Goal: Task Accomplishment & Management: Manage account settings

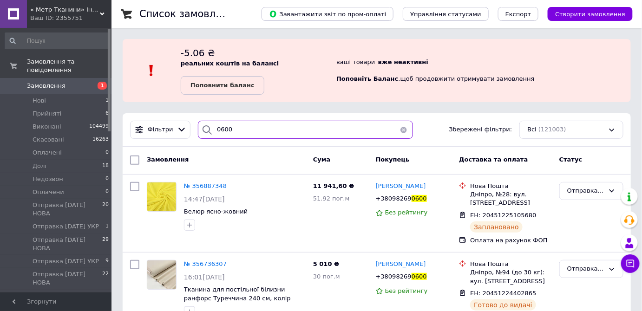
drag, startPoint x: 230, startPoint y: 135, endPoint x: 190, endPoint y: 126, distance: 40.8
click at [194, 127] on div "0600" at bounding box center [305, 130] width 222 height 18
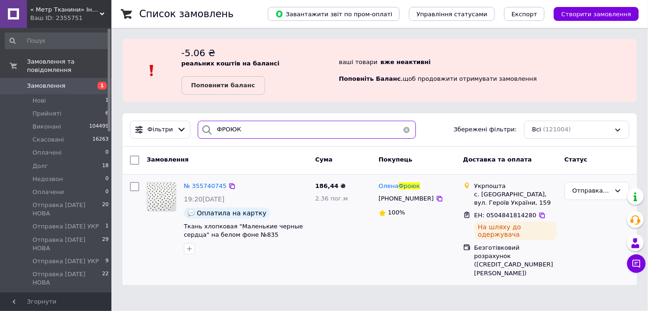
type input "ФРОЮК"
click at [165, 202] on img at bounding box center [161, 196] width 29 height 29
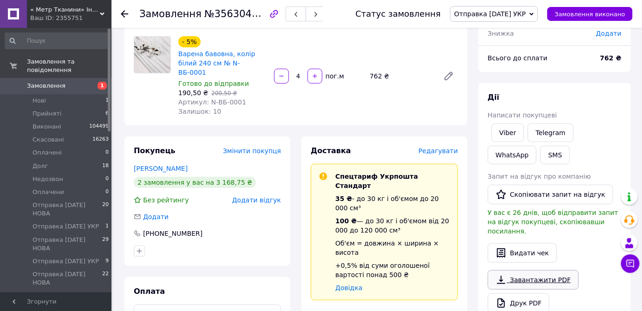
scroll to position [169, 0]
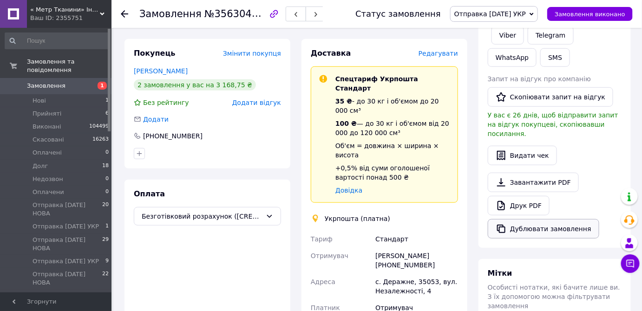
click at [523, 219] on button "Дублювати замовлення" at bounding box center [542, 228] width 111 height 19
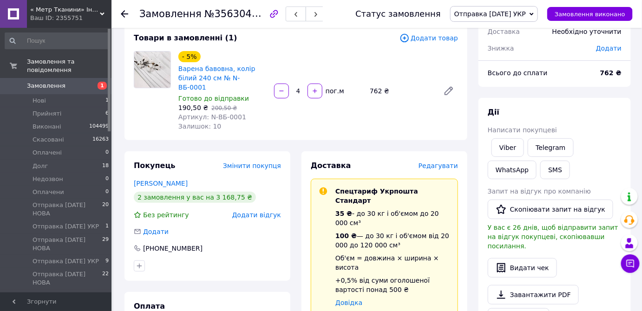
scroll to position [0, 0]
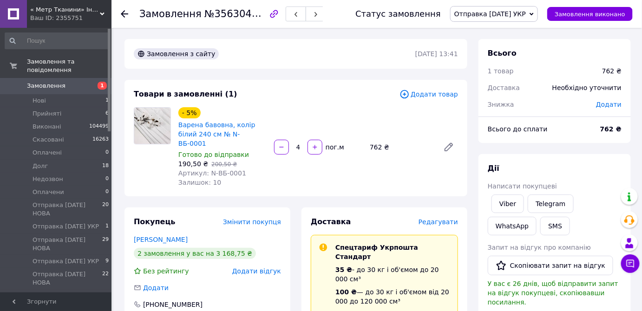
click at [125, 13] on icon at bounding box center [124, 13] width 7 height 7
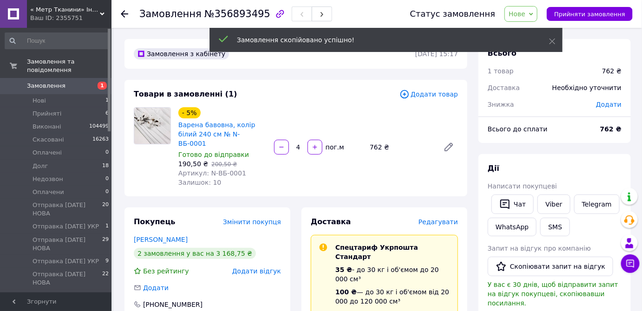
drag, startPoint x: 301, startPoint y: 142, endPoint x: 291, endPoint y: 153, distance: 15.2
click at [291, 152] on div "- 5% Варена бавовна, колір білий 240 см № N-ВБ-0001 Готово до відправки 190,50 …" at bounding box center [318, 147] width 287 height 84
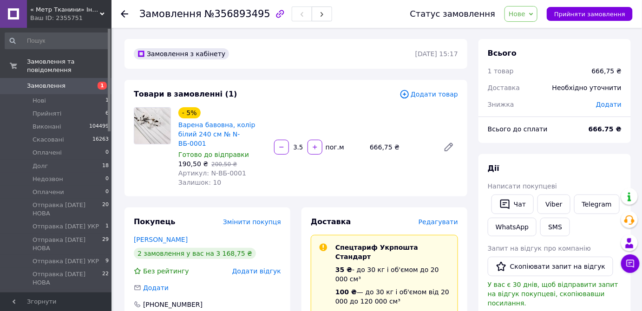
type input "3.5"
click at [525, 15] on span "Нове" at bounding box center [516, 13] width 17 height 7
drag, startPoint x: 530, startPoint y: 29, endPoint x: 532, endPoint y: 46, distance: 17.3
click at [530, 29] on li "Прийнято" at bounding box center [546, 33] width 82 height 14
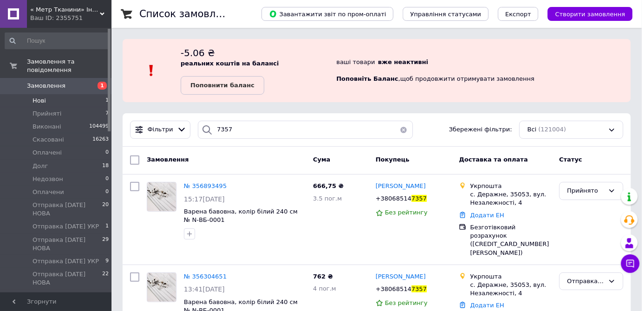
click at [39, 97] on span "Нові" at bounding box center [38, 101] width 13 height 8
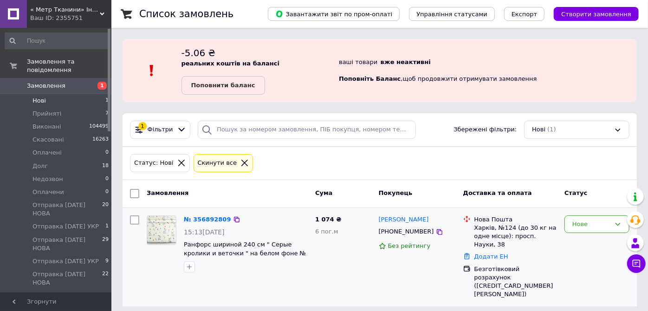
click at [156, 231] on img at bounding box center [161, 230] width 29 height 29
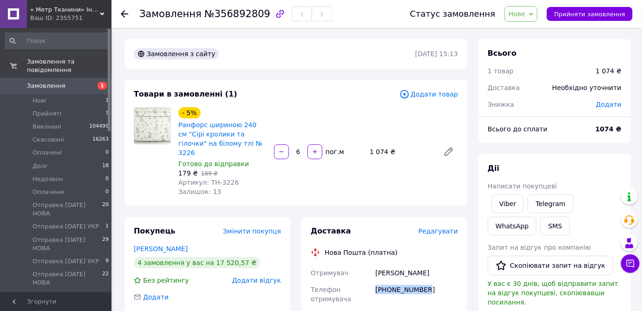
drag, startPoint x: 423, startPoint y: 281, endPoint x: 375, endPoint y: 281, distance: 48.3
click at [375, 281] on div "[PHONE_NUMBER]" at bounding box center [416, 294] width 86 height 26
copy div "[PHONE_NUMBER]"
click at [525, 15] on span "Нове" at bounding box center [516, 13] width 17 height 7
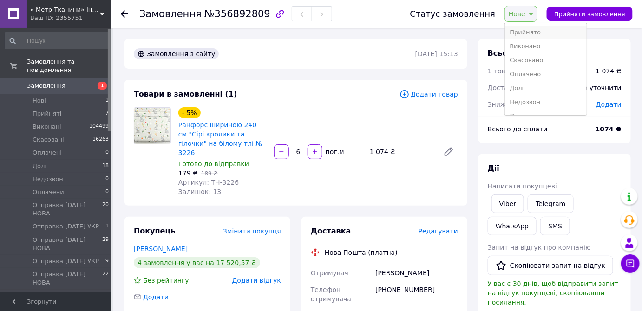
click at [537, 33] on li "Прийнято" at bounding box center [546, 33] width 82 height 14
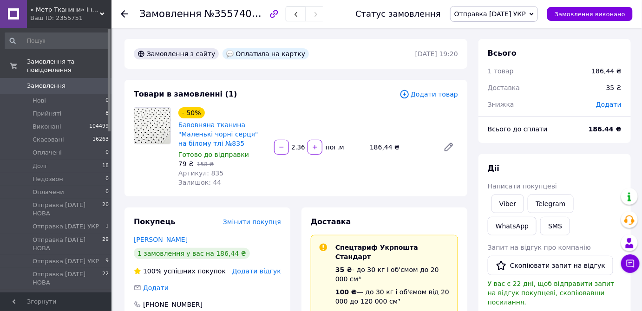
click at [123, 13] on icon at bounding box center [124, 13] width 7 height 7
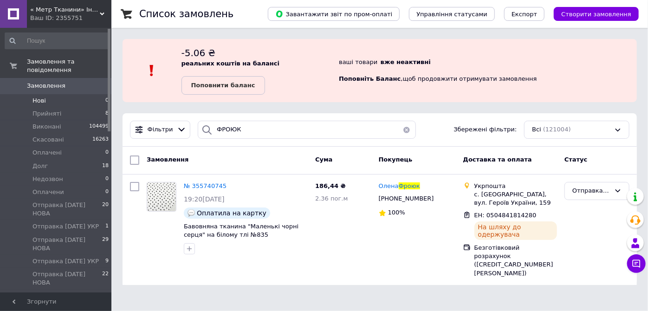
click at [45, 97] on span "Нові" at bounding box center [38, 101] width 13 height 8
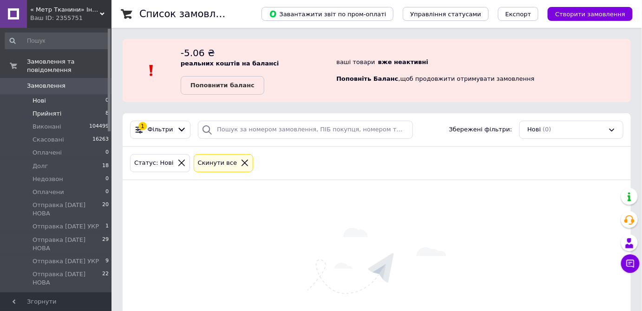
click at [51, 110] on span "Прийняті" at bounding box center [46, 114] width 29 height 8
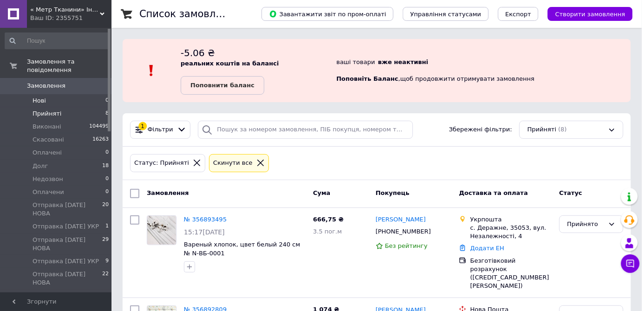
click at [41, 97] on span "Нові" at bounding box center [38, 101] width 13 height 8
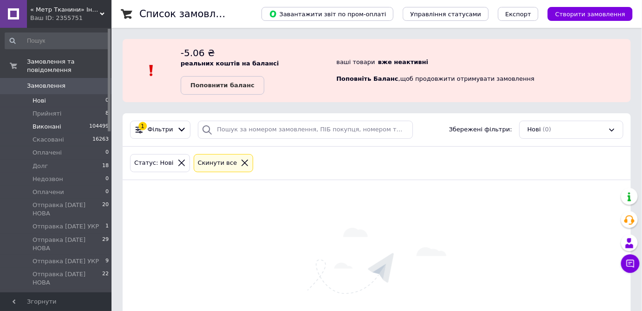
click at [46, 123] on span "Виконані" at bounding box center [46, 127] width 29 height 8
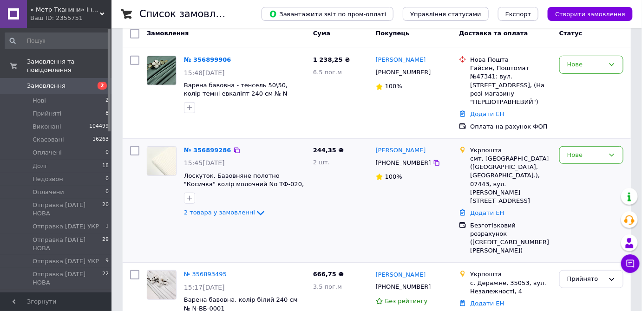
scroll to position [169, 0]
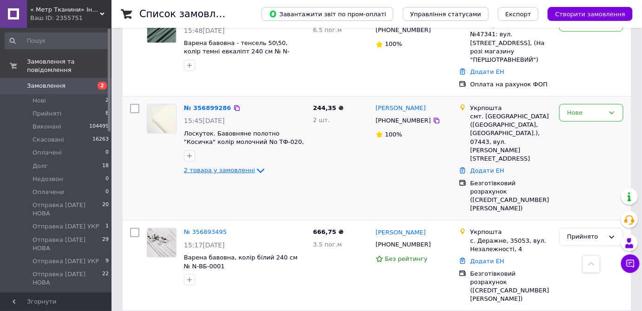
click at [199, 167] on span "2 товара у замовленні" at bounding box center [219, 170] width 71 height 7
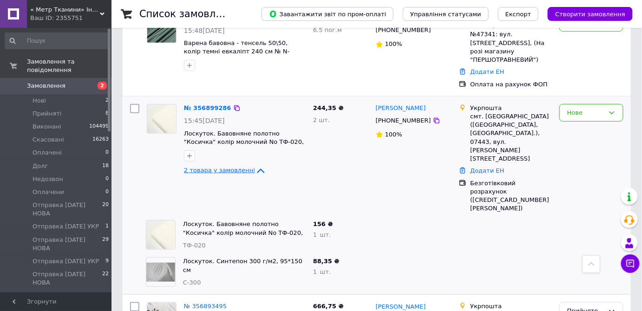
click at [199, 167] on span "2 товара у замовленні" at bounding box center [219, 170] width 71 height 7
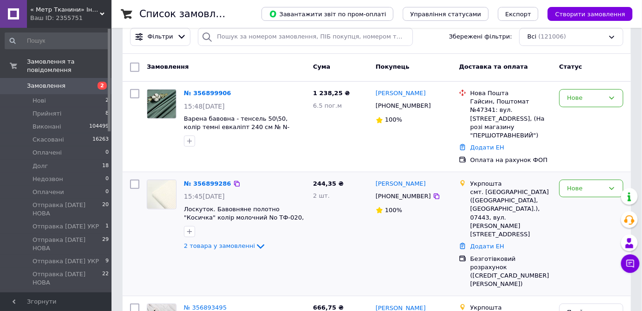
scroll to position [84, 0]
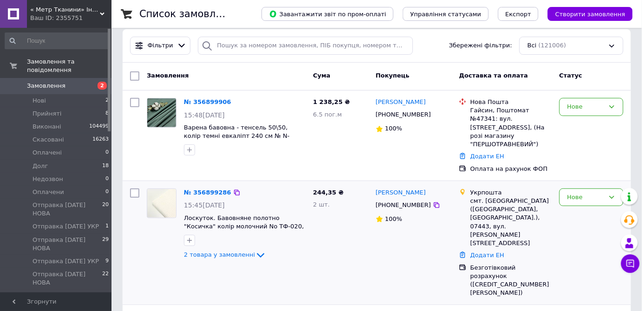
click at [158, 189] on img at bounding box center [161, 203] width 29 height 29
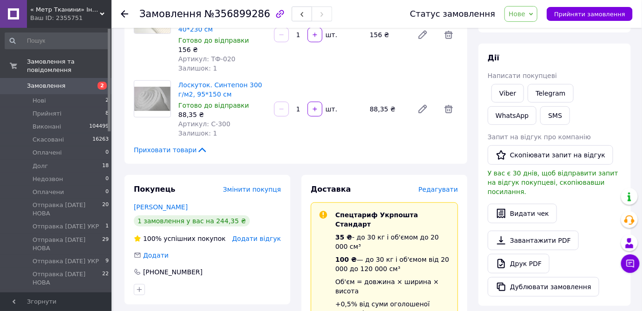
scroll to position [42, 0]
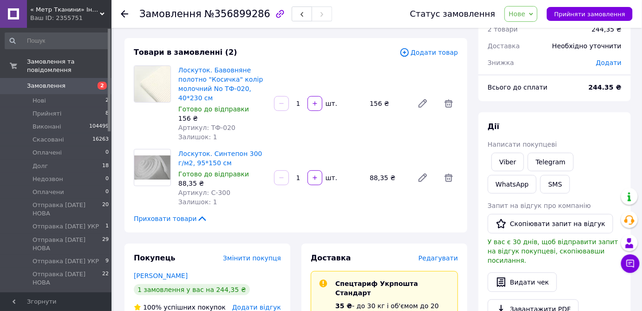
click at [524, 14] on span "Нове" at bounding box center [516, 13] width 17 height 7
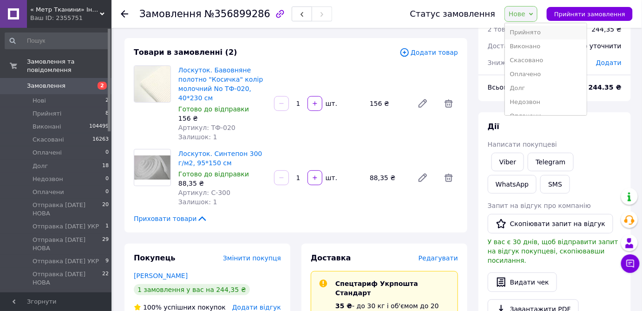
click at [534, 30] on li "Прийнято" at bounding box center [546, 33] width 82 height 14
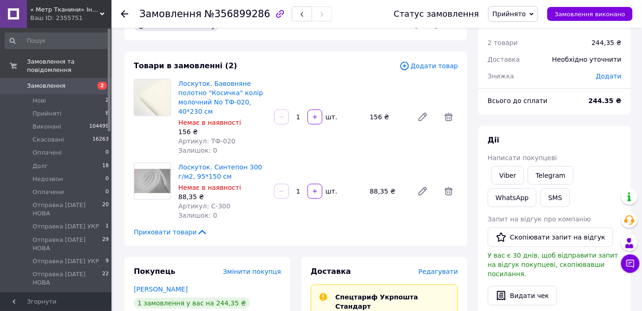
scroll to position [0, 0]
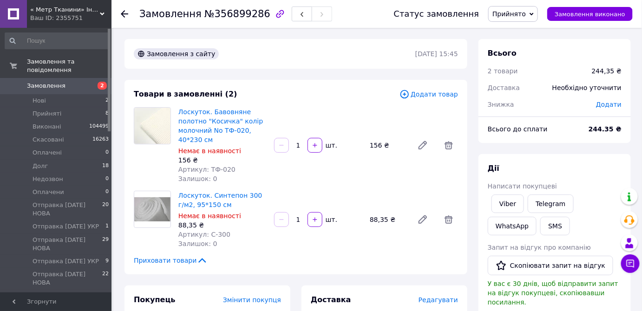
click at [125, 13] on use at bounding box center [124, 13] width 7 height 7
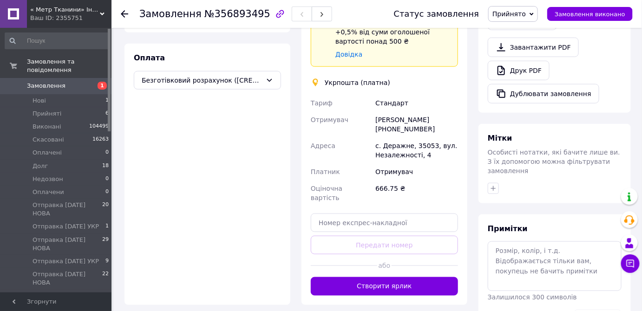
scroll to position [338, 0]
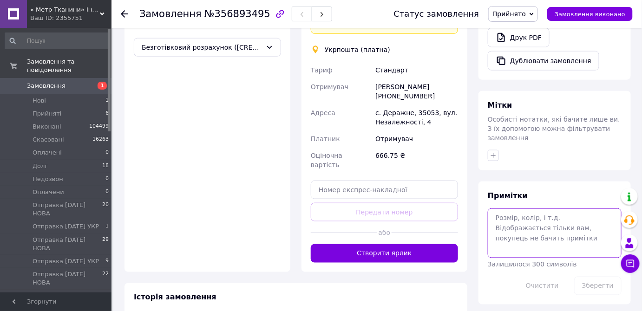
click at [543, 227] on textarea at bounding box center [554, 232] width 134 height 49
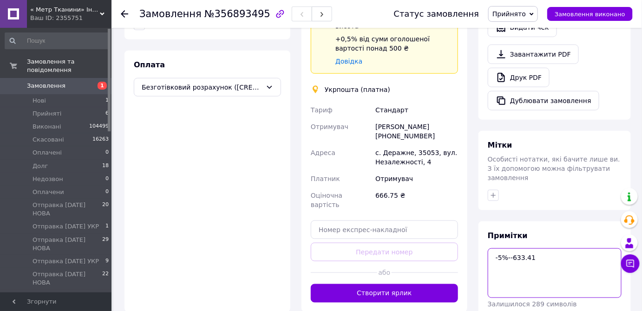
scroll to position [372, 0]
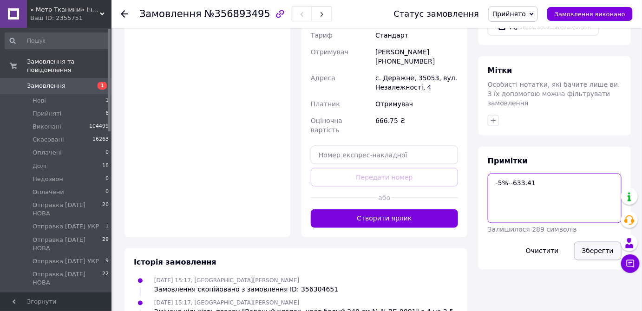
type textarea "-5%--633.41"
click at [592, 242] on button "Зберегти" at bounding box center [597, 251] width 47 height 19
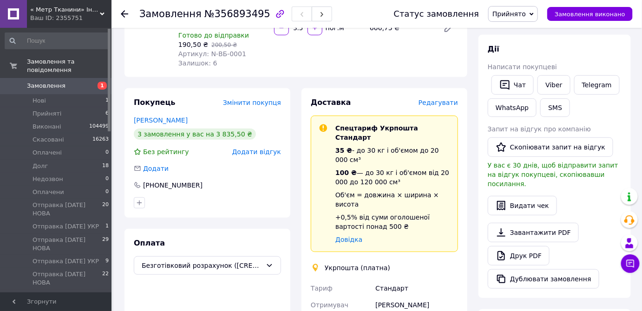
scroll to position [0, 0]
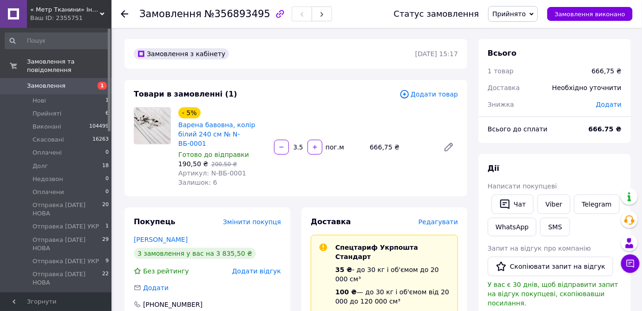
drag, startPoint x: 521, startPoint y: 17, endPoint x: 540, endPoint y: 97, distance: 82.1
click at [521, 16] on span "Прийнято" at bounding box center [508, 13] width 33 height 7
click at [532, 100] on li "Оплачени" at bounding box center [529, 102] width 82 height 14
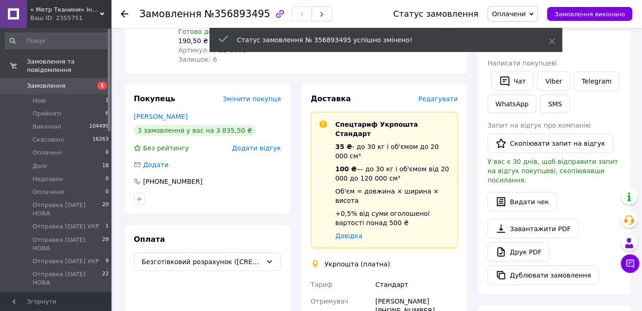
scroll to position [169, 0]
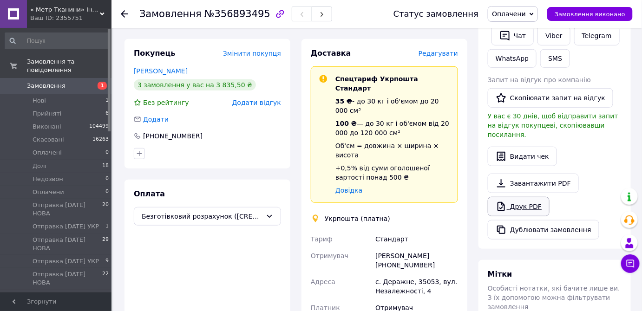
click at [517, 197] on link "Друк PDF" at bounding box center [518, 206] width 62 height 19
click at [127, 13] on use at bounding box center [124, 13] width 7 height 7
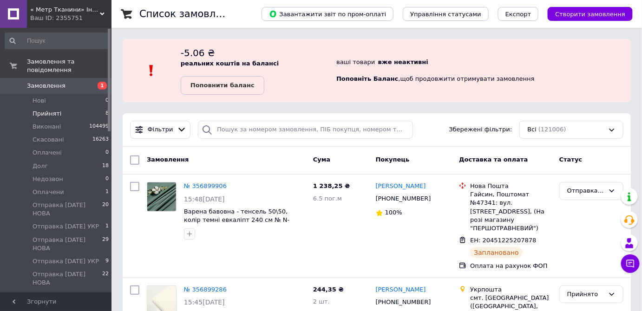
click at [40, 110] on span "Прийняті" at bounding box center [46, 114] width 29 height 8
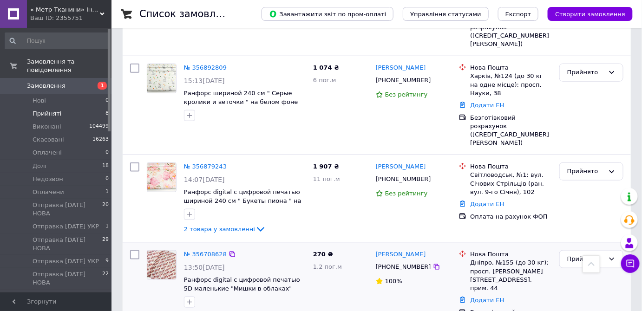
scroll to position [295, 0]
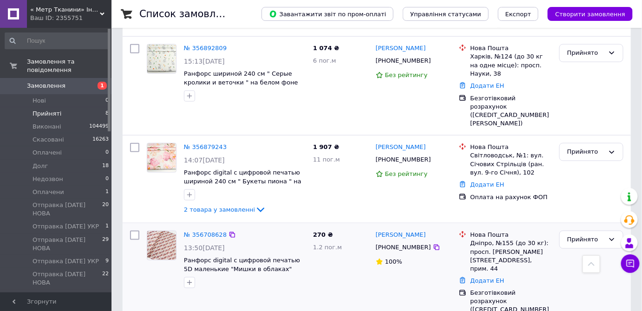
click at [156, 231] on img at bounding box center [161, 245] width 29 height 29
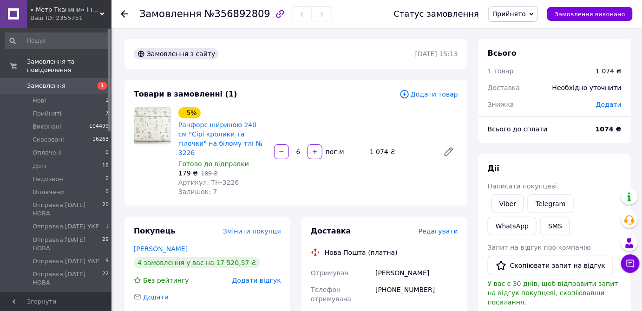
click at [129, 14] on div at bounding box center [130, 14] width 19 height 28
click at [125, 13] on use at bounding box center [124, 13] width 7 height 7
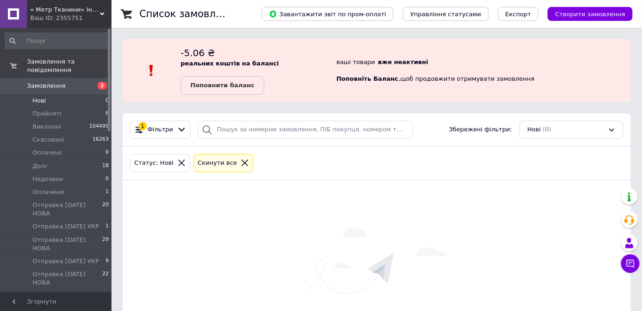
scroll to position [77, 0]
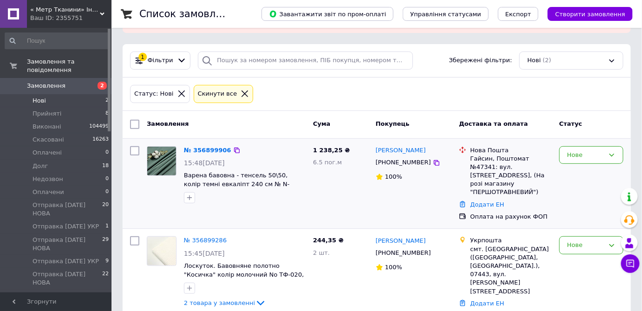
scroll to position [78, 0]
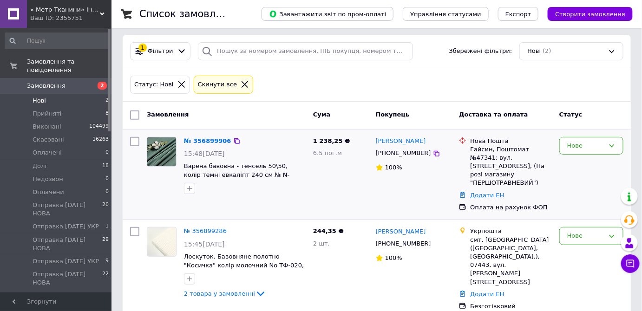
click at [160, 154] on img at bounding box center [161, 151] width 29 height 29
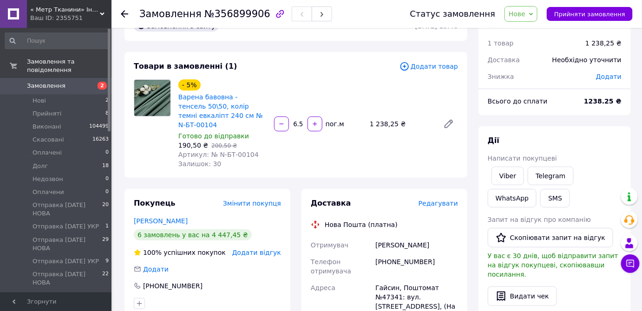
scroll to position [42, 0]
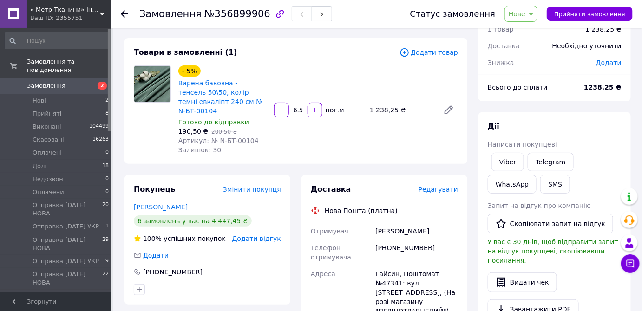
click at [525, 16] on span "Нове" at bounding box center [516, 13] width 17 height 7
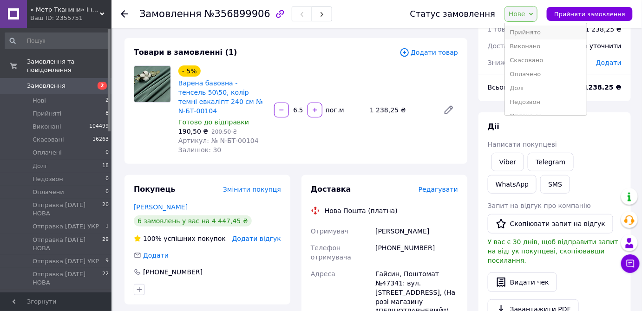
click at [539, 34] on li "Прийнято" at bounding box center [546, 33] width 82 height 14
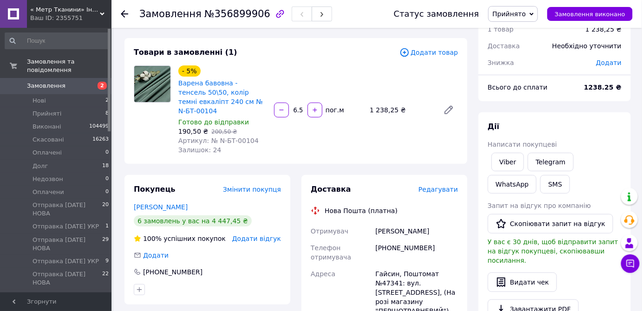
click at [124, 13] on icon at bounding box center [124, 13] width 7 height 7
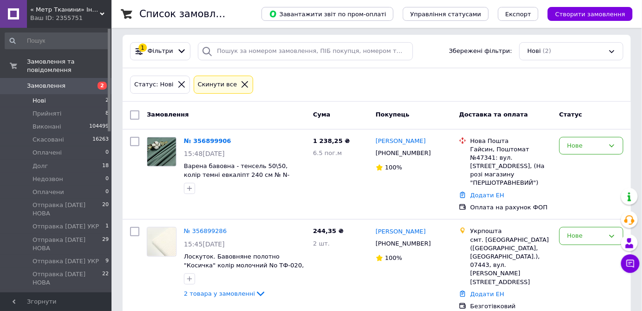
scroll to position [78, 0]
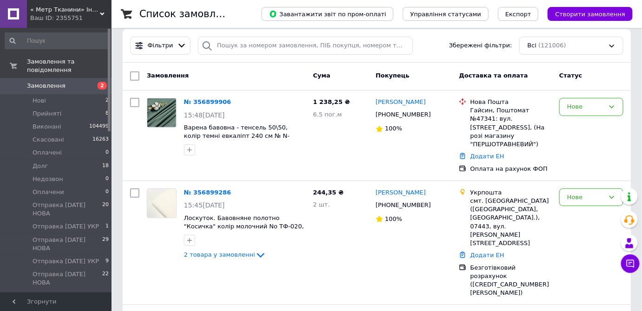
scroll to position [84, 0]
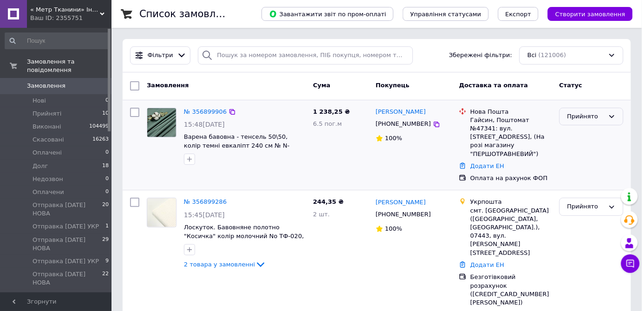
drag, startPoint x: 590, startPoint y: 108, endPoint x: 594, endPoint y: 119, distance: 12.2
click at [591, 110] on div "Прийнято" at bounding box center [591, 117] width 64 height 18
click at [590, 178] on li "Оплачени" at bounding box center [590, 178] width 63 height 17
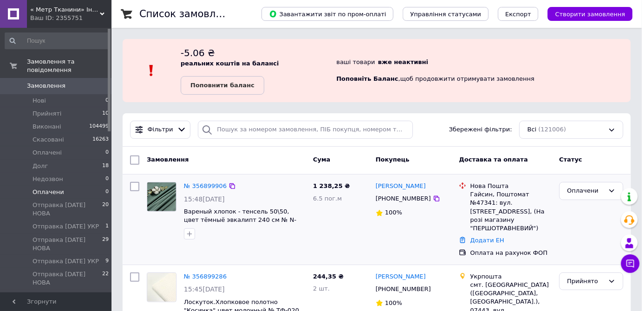
click at [53, 188] on span "Оплачени" at bounding box center [48, 192] width 32 height 8
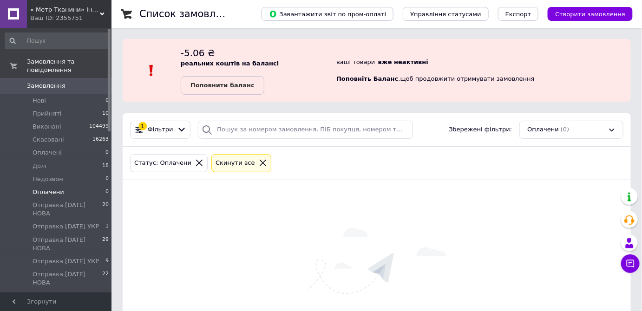
click at [259, 161] on icon at bounding box center [263, 163] width 8 height 8
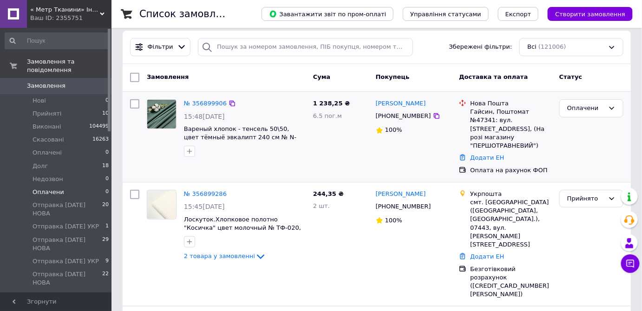
scroll to position [84, 0]
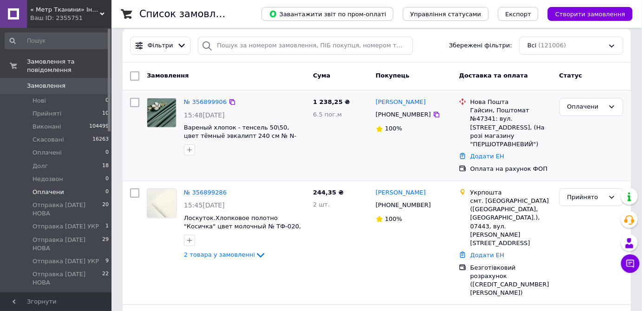
click at [168, 114] on img at bounding box center [161, 112] width 29 height 29
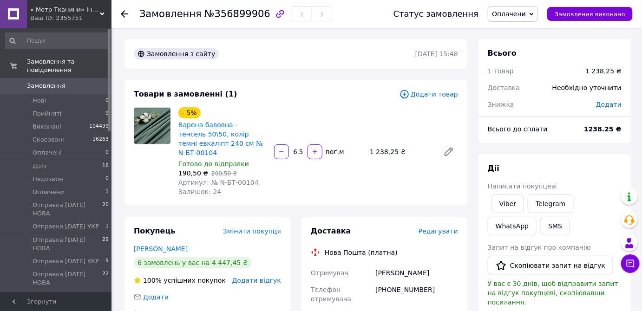
click at [438, 227] on span "Редагувати" at bounding box center [437, 230] width 39 height 7
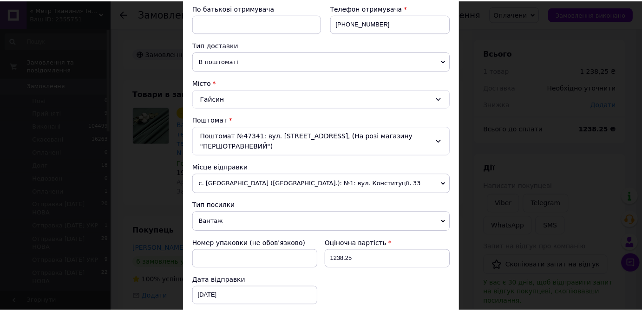
scroll to position [329, 0]
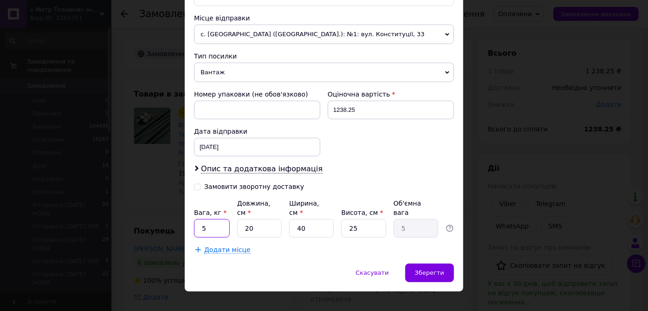
drag, startPoint x: 195, startPoint y: 217, endPoint x: 209, endPoint y: 224, distance: 15.6
click at [208, 224] on input "5" at bounding box center [212, 228] width 36 height 19
type input "2"
drag, startPoint x: 275, startPoint y: 217, endPoint x: 254, endPoint y: 219, distance: 20.5
click at [256, 219] on div "Вага, кг * 2 Довжина, см * 20 Ширина, см * 40 Висота, см * 25 Об'ємна вага 5" at bounding box center [324, 218] width 260 height 39
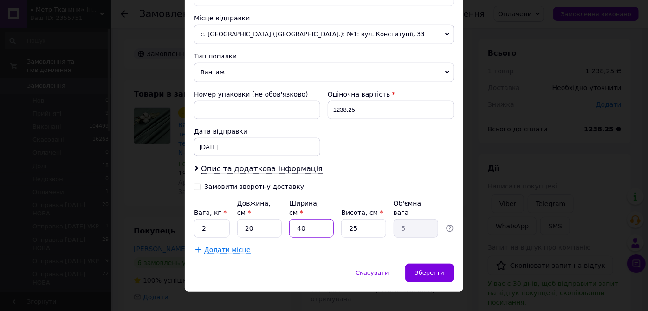
type input "1"
type input "0.13"
type input "16"
type input "2"
type input "16"
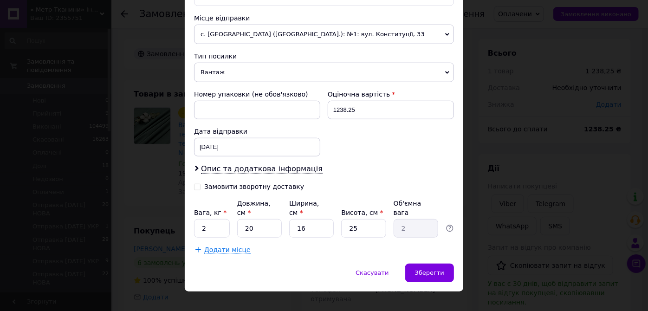
drag, startPoint x: 422, startPoint y: 264, endPoint x: 423, endPoint y: 276, distance: 12.2
click at [426, 265] on div "Зберегти" at bounding box center [429, 273] width 49 height 19
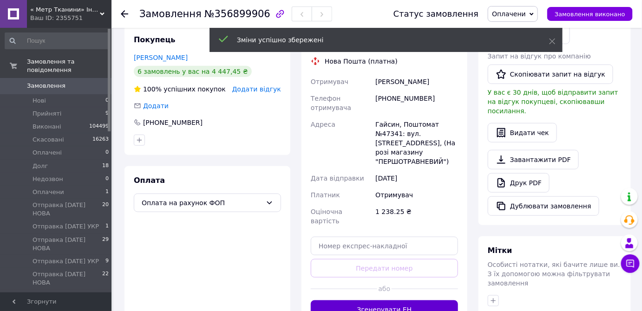
scroll to position [253, 0]
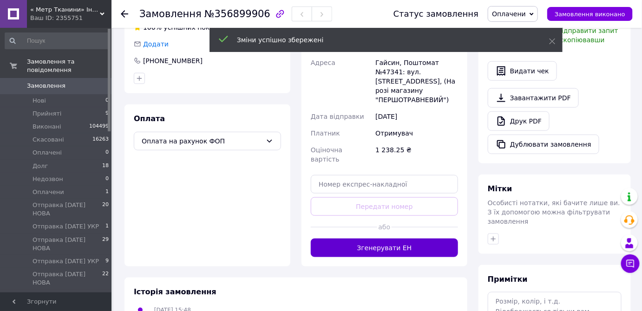
click at [386, 239] on button "Згенерувати ЕН" at bounding box center [384, 248] width 147 height 19
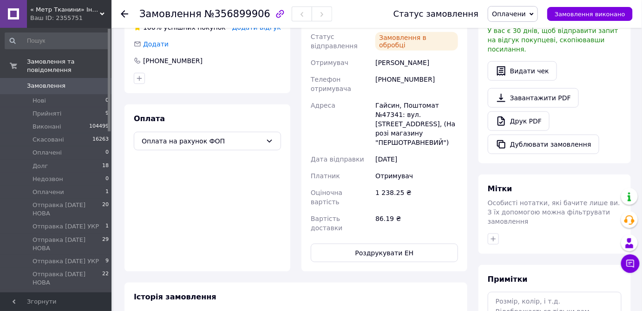
scroll to position [211, 0]
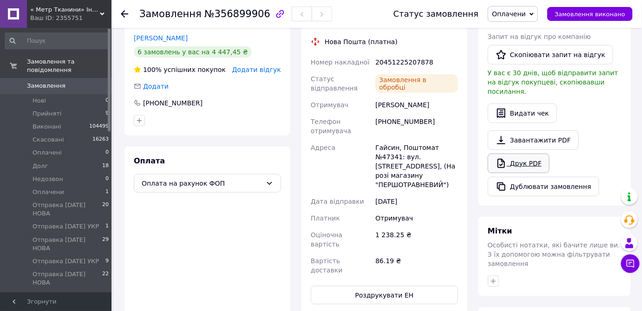
click at [519, 154] on link "Друк PDF" at bounding box center [518, 163] width 62 height 19
drag, startPoint x: 530, startPoint y: 11, endPoint x: 605, endPoint y: 29, distance: 77.3
click at [526, 11] on span "Оплачени" at bounding box center [509, 13] width 34 height 7
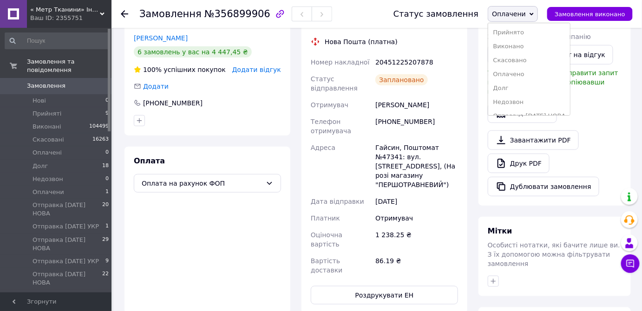
scroll to position [191, 0]
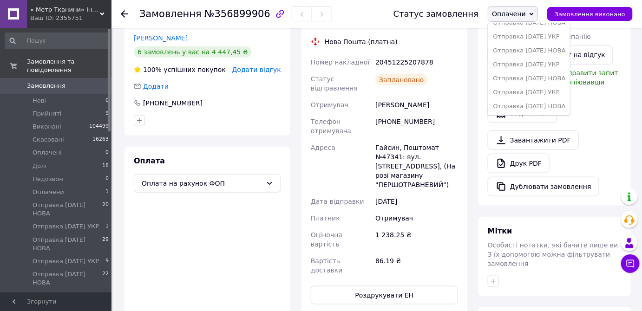
drag, startPoint x: 531, startPoint y: 109, endPoint x: 535, endPoint y: 113, distance: 5.9
click at [532, 109] on li "Отправка [DATE] НОВА" at bounding box center [529, 106] width 82 height 14
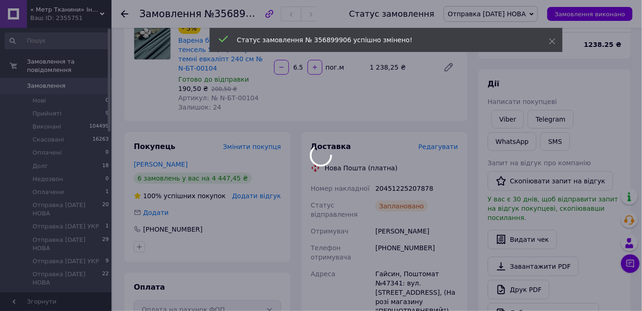
scroll to position [84, 0]
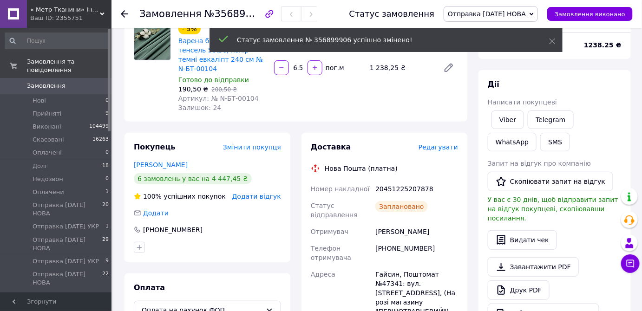
click at [123, 14] on icon at bounding box center [124, 13] width 7 height 7
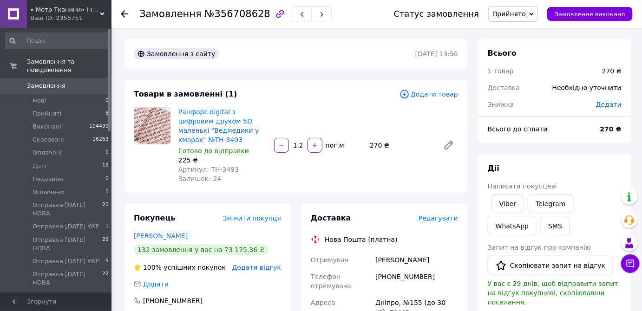
click at [516, 15] on span "Прийнято" at bounding box center [508, 13] width 33 height 7
click at [525, 100] on li "Оплачени" at bounding box center [529, 102] width 82 height 14
click at [449, 217] on span "Редагувати" at bounding box center [437, 217] width 39 height 7
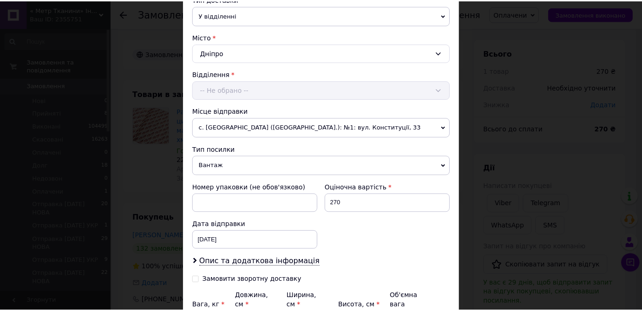
scroll to position [318, 0]
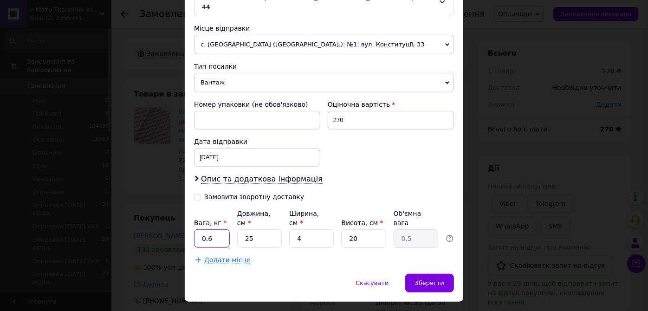
click at [209, 229] on input "0.6" at bounding box center [212, 238] width 36 height 19
type input "0.5"
click at [433, 274] on div "Зберегти" at bounding box center [429, 283] width 49 height 19
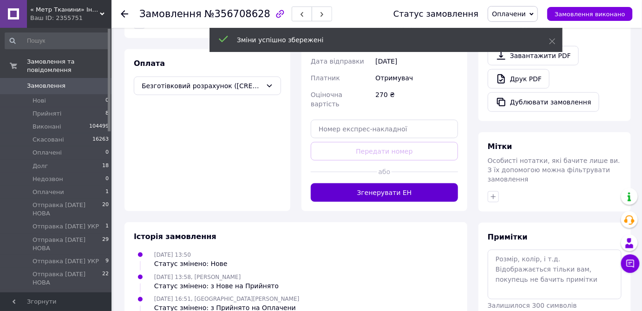
click at [383, 183] on button "Згенерувати ЕН" at bounding box center [384, 192] width 147 height 19
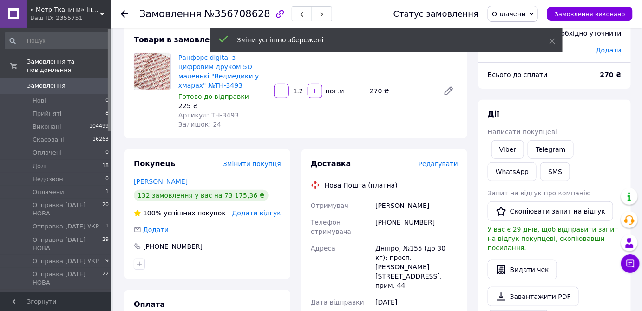
scroll to position [126, 0]
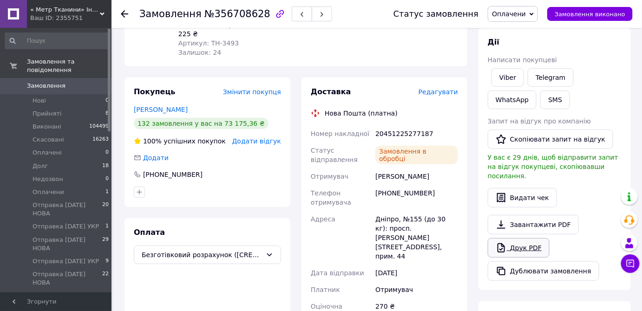
click at [513, 238] on link "Друк PDF" at bounding box center [518, 247] width 62 height 19
drag, startPoint x: 523, startPoint y: 9, endPoint x: 592, endPoint y: 43, distance: 76.8
click at [524, 10] on span "Оплачени" at bounding box center [512, 14] width 50 height 16
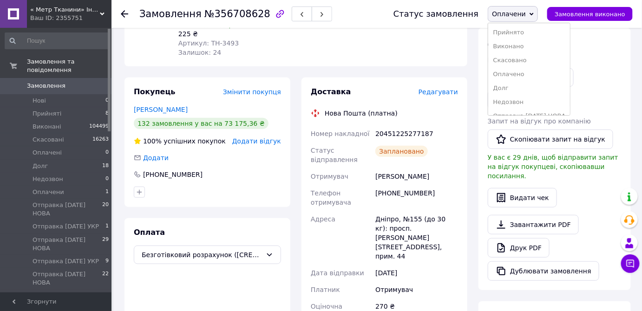
scroll to position [191, 0]
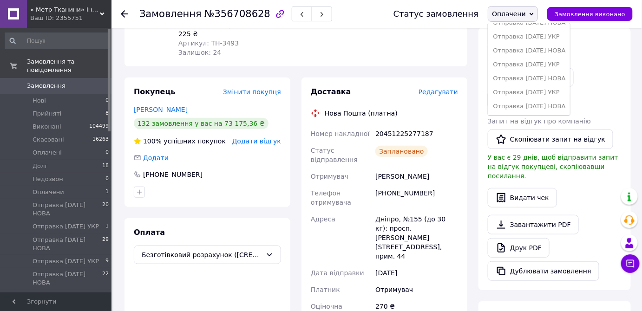
click at [548, 111] on li "Отправка [DATE] НОВА" at bounding box center [529, 106] width 82 height 14
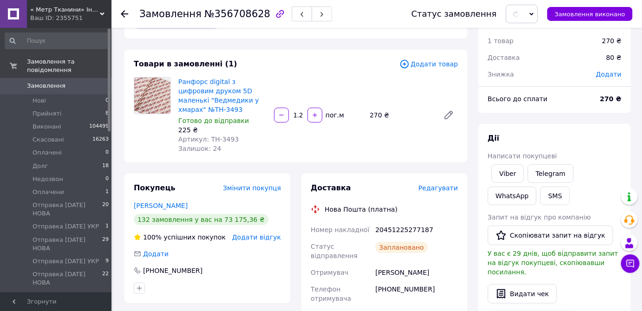
scroll to position [0, 0]
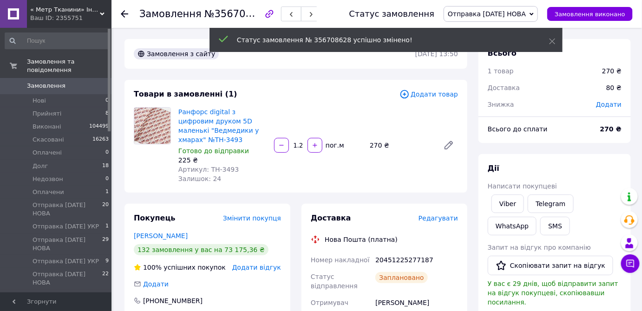
click at [123, 14] on use at bounding box center [124, 13] width 7 height 7
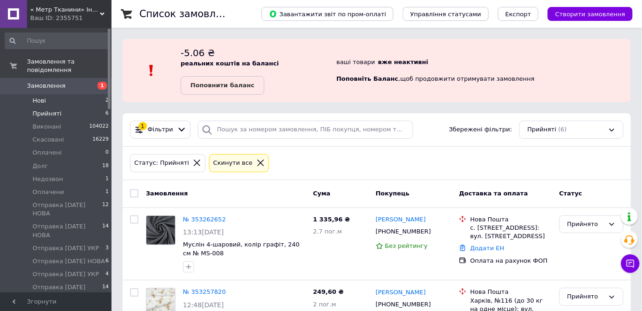
click at [52, 94] on li "Нові 2" at bounding box center [57, 100] width 114 height 13
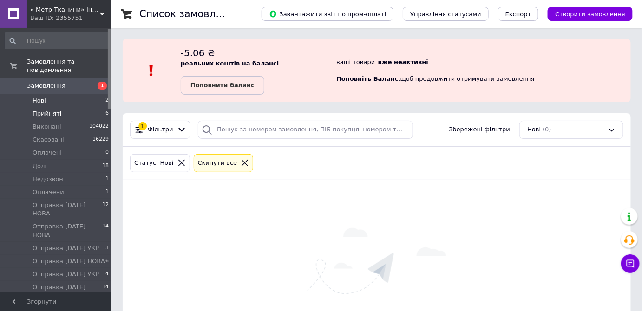
click at [63, 108] on li "Прийняті 6" at bounding box center [57, 113] width 114 height 13
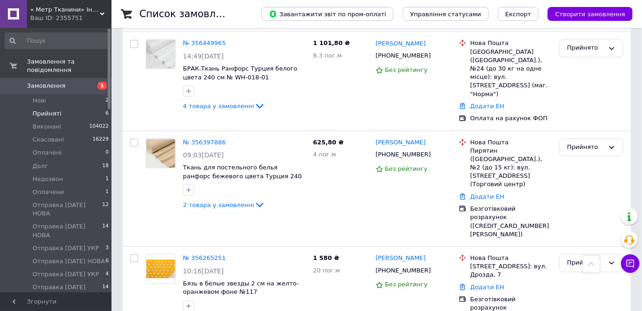
scroll to position [608, 0]
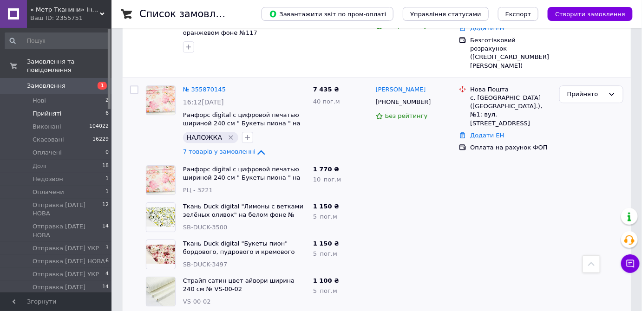
scroll to position [869, 0]
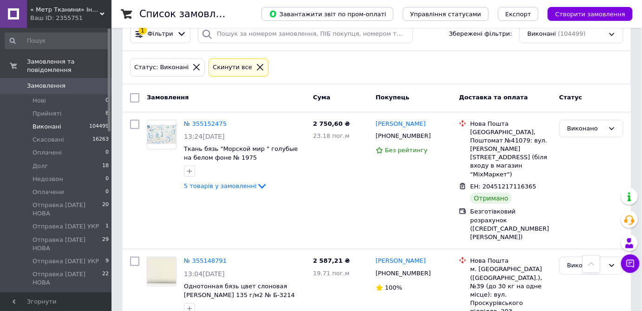
scroll to position [84, 0]
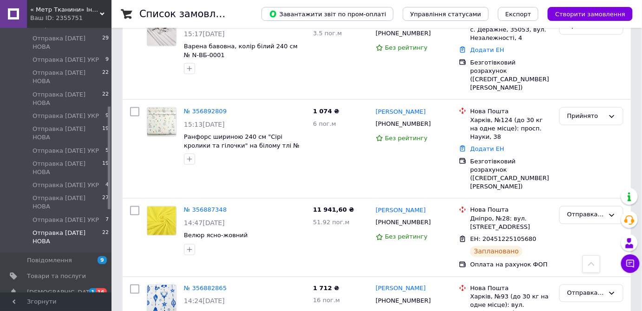
scroll to position [211, 0]
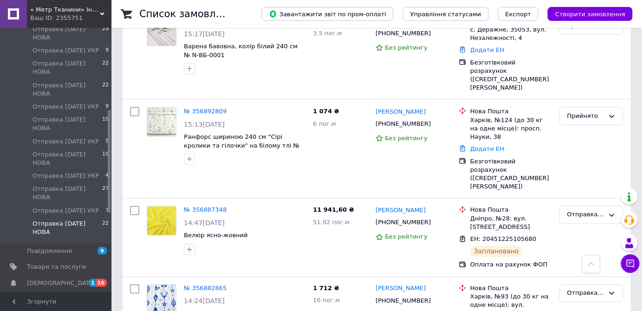
click at [67, 220] on span "Отправка [DATE] НОВА" at bounding box center [67, 228] width 70 height 17
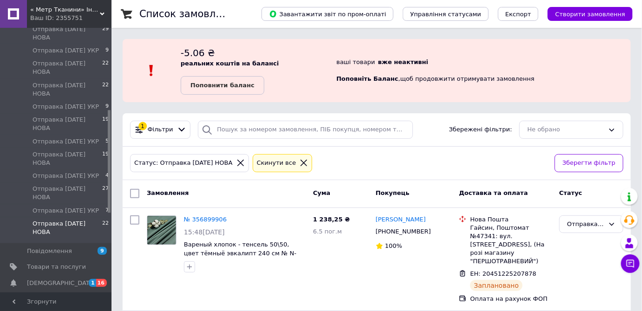
click at [134, 195] on input "checkbox" at bounding box center [134, 193] width 9 height 9
checkbox input "true"
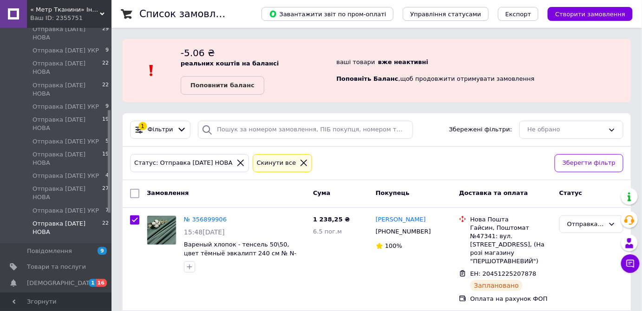
checkbox input "true"
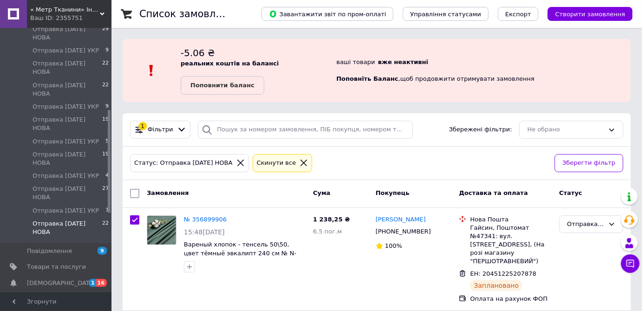
checkbox input "true"
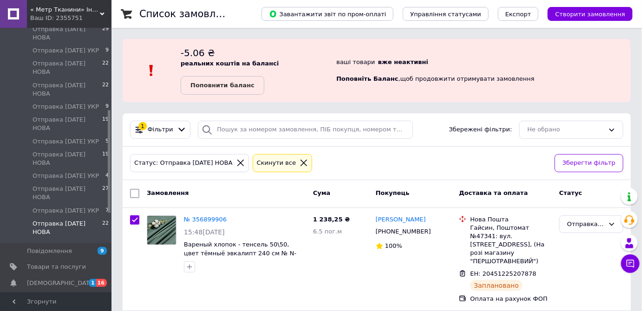
checkbox input "true"
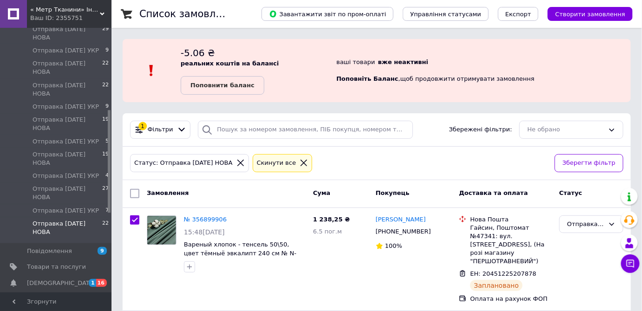
checkbox input "true"
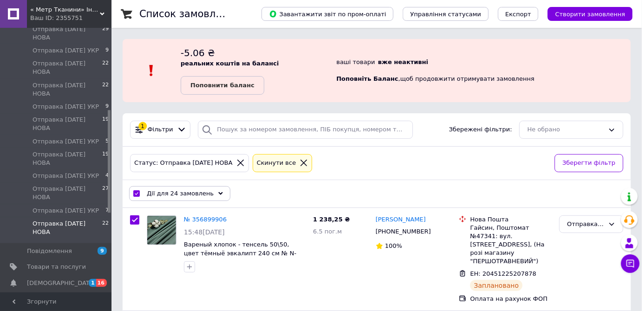
click at [134, 194] on input "checkbox" at bounding box center [136, 194] width 6 height 6
checkbox input "false"
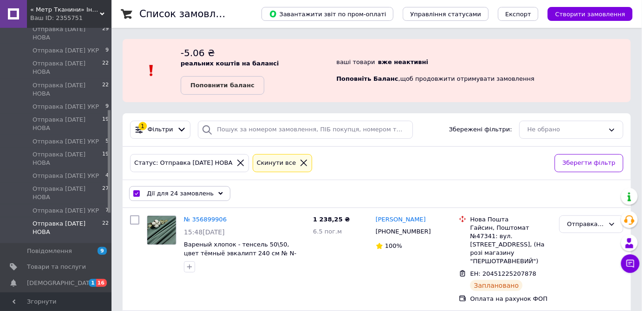
checkbox input "false"
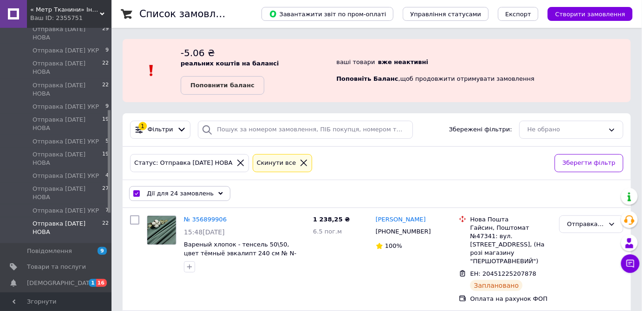
checkbox input "false"
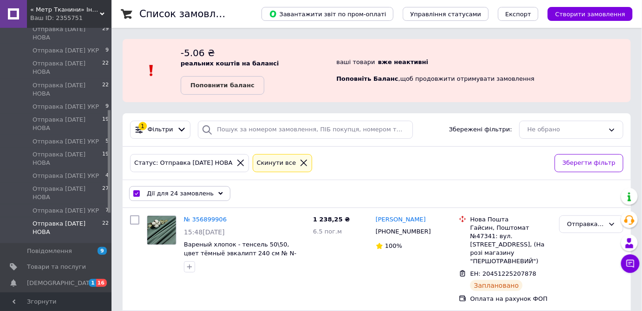
checkbox input "false"
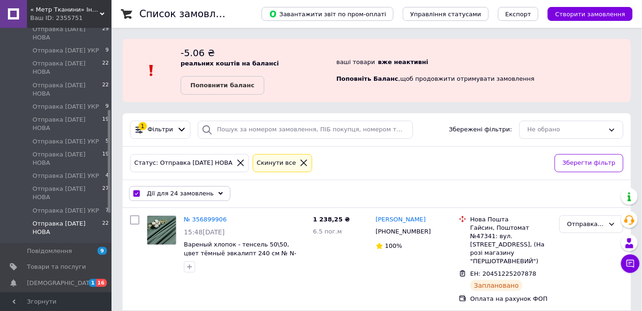
checkbox input "false"
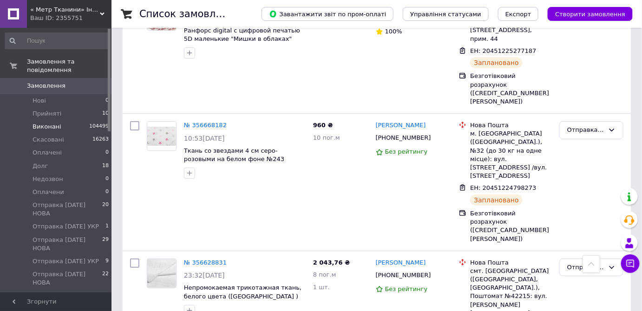
scroll to position [2282, 0]
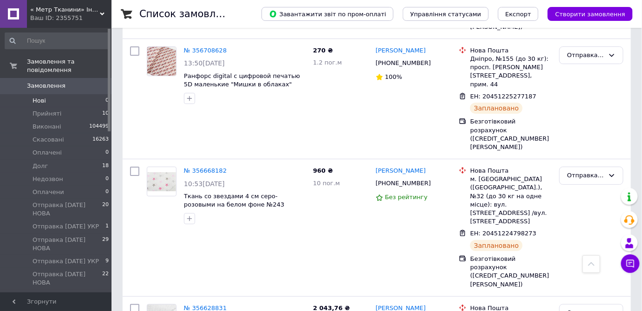
click at [41, 97] on span "Нові" at bounding box center [38, 101] width 13 height 8
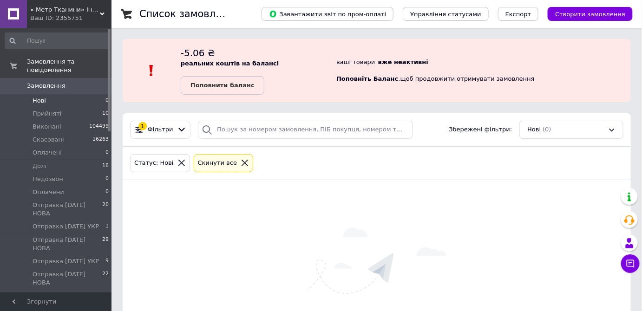
click at [240, 162] on icon at bounding box center [244, 163] width 8 height 8
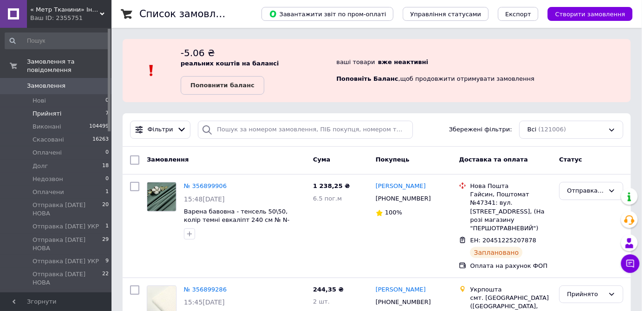
click at [54, 110] on span "Прийняті" at bounding box center [46, 114] width 29 height 8
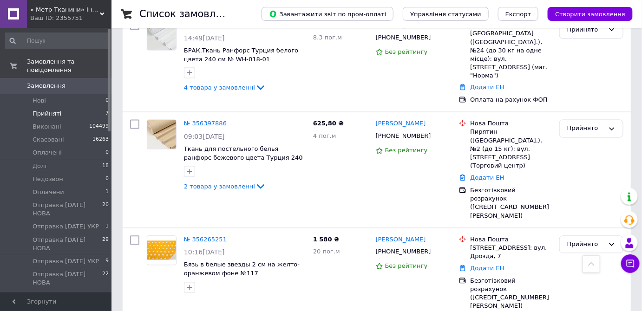
scroll to position [136, 0]
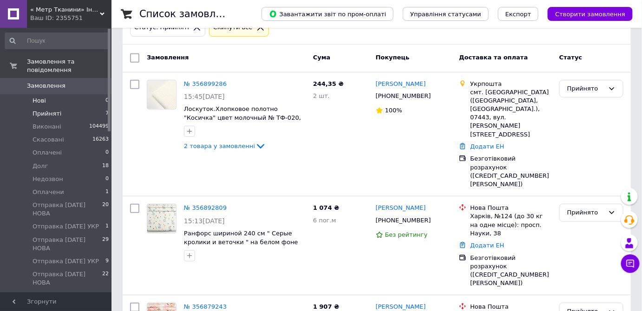
click at [48, 94] on li "Нові 0" at bounding box center [57, 100] width 114 height 13
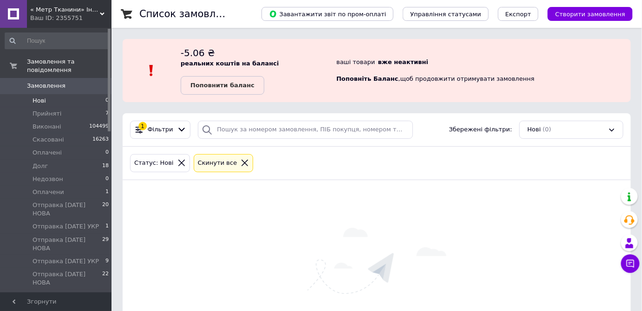
click at [240, 161] on icon at bounding box center [244, 163] width 8 height 8
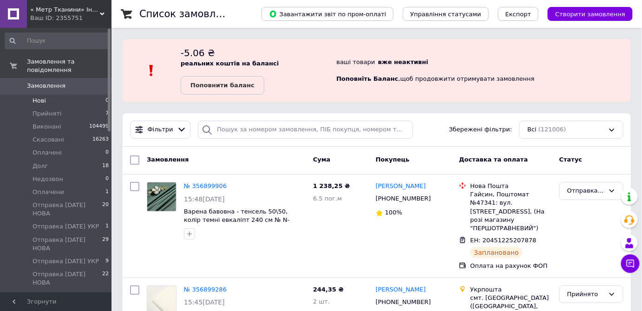
click at [45, 96] on li "Нові 0" at bounding box center [57, 100] width 114 height 13
